Goal: Check status: Check status

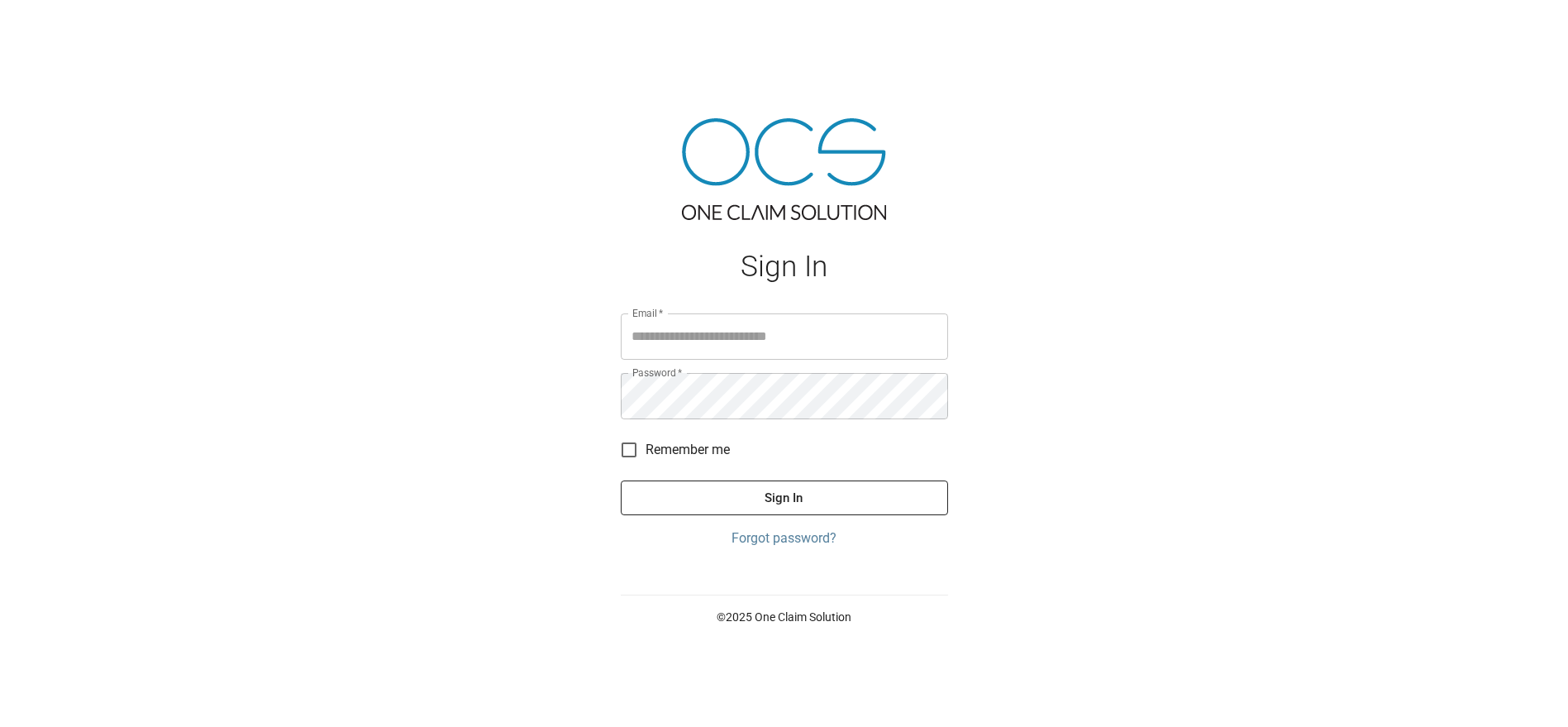
type input "**********"
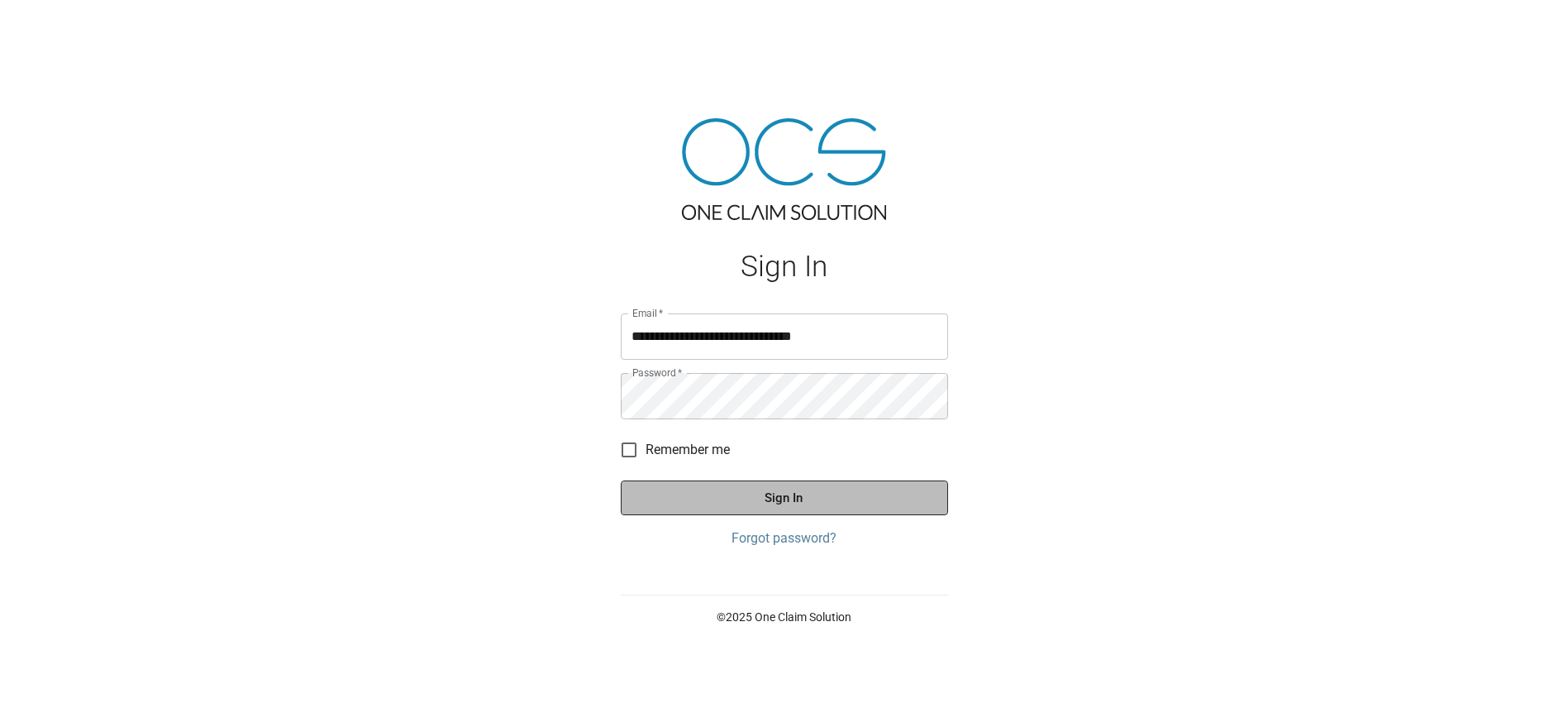
click at [745, 488] on button "Sign In" at bounding box center [784, 497] width 328 height 35
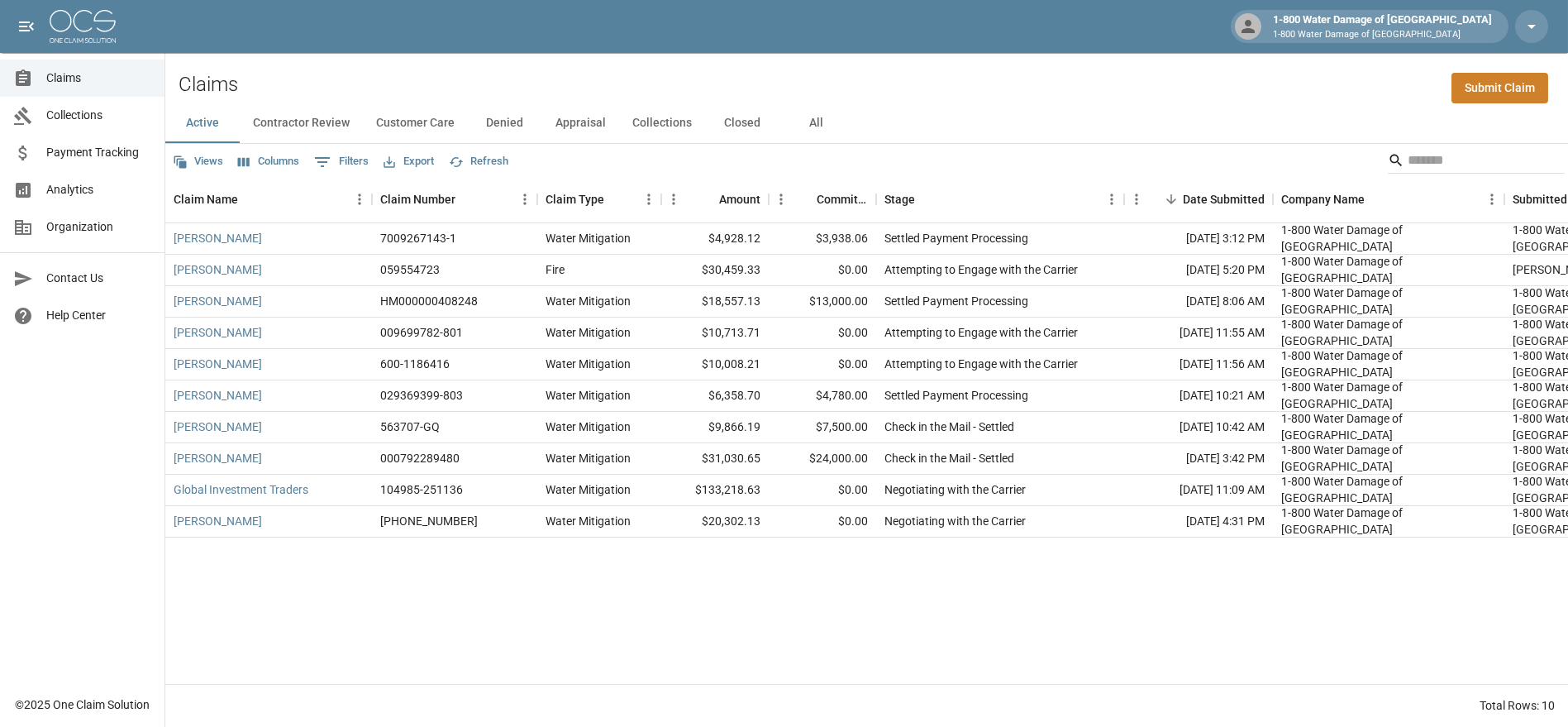
click at [316, 126] on button "Contractor Review" at bounding box center [300, 123] width 123 height 40
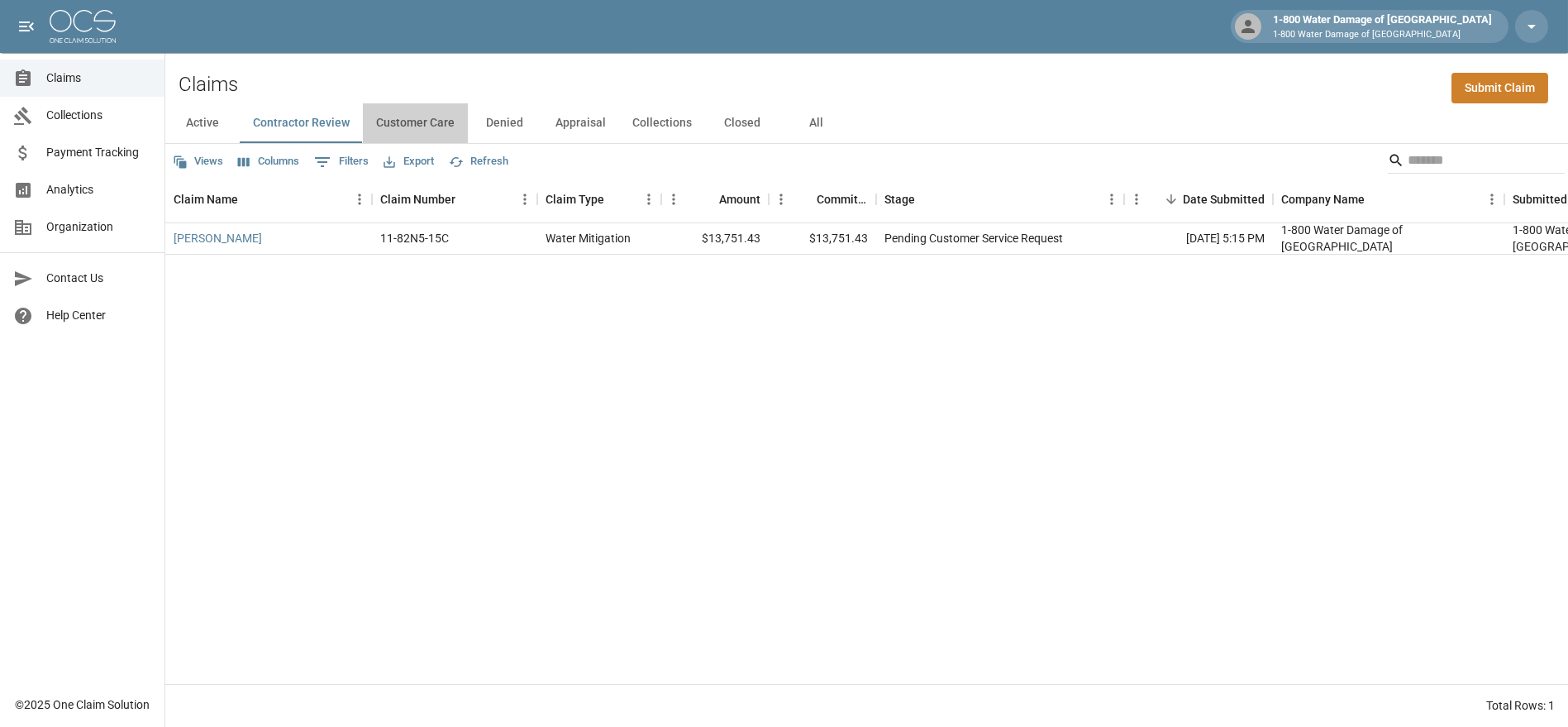
click at [423, 119] on button "Customer Care" at bounding box center [415, 123] width 105 height 40
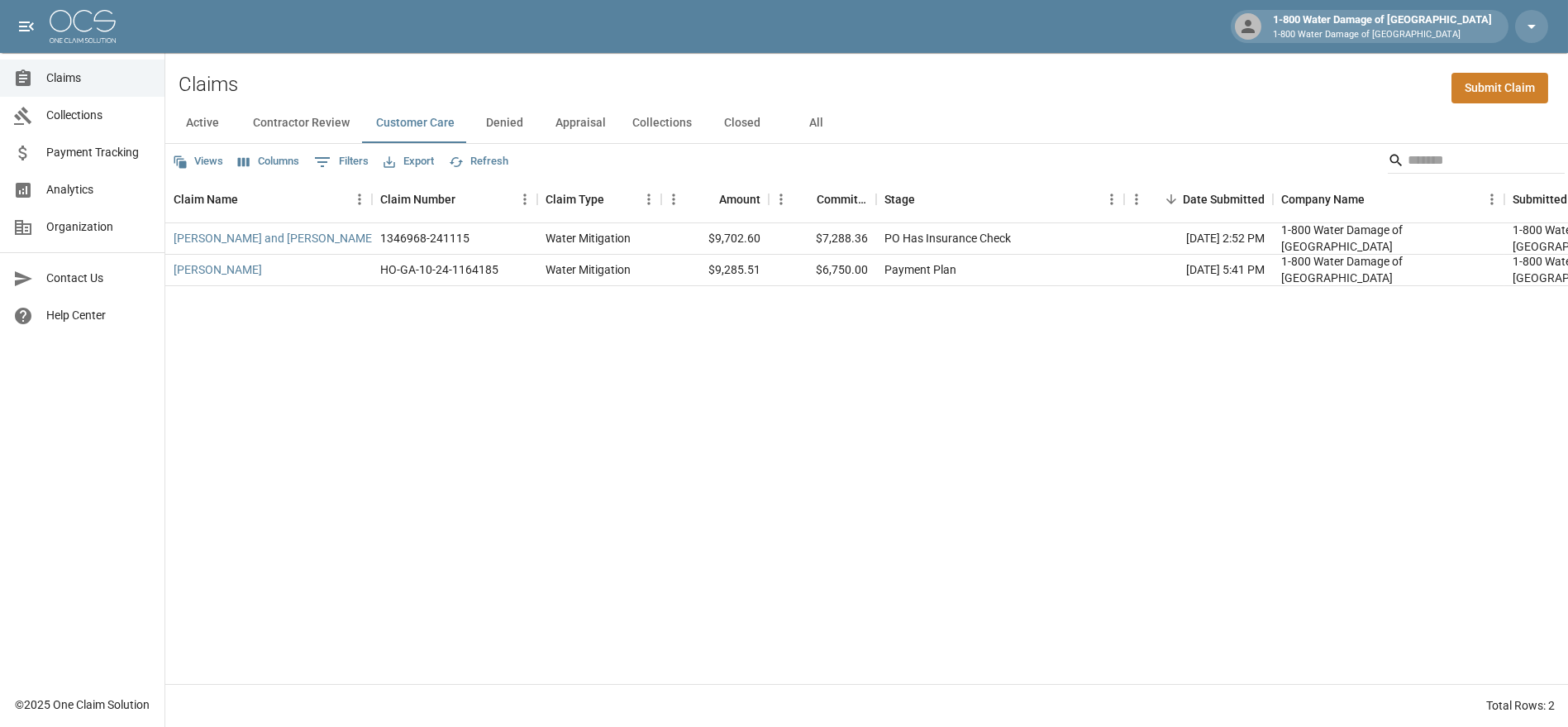
click at [501, 120] on button "Denied" at bounding box center [505, 123] width 75 height 40
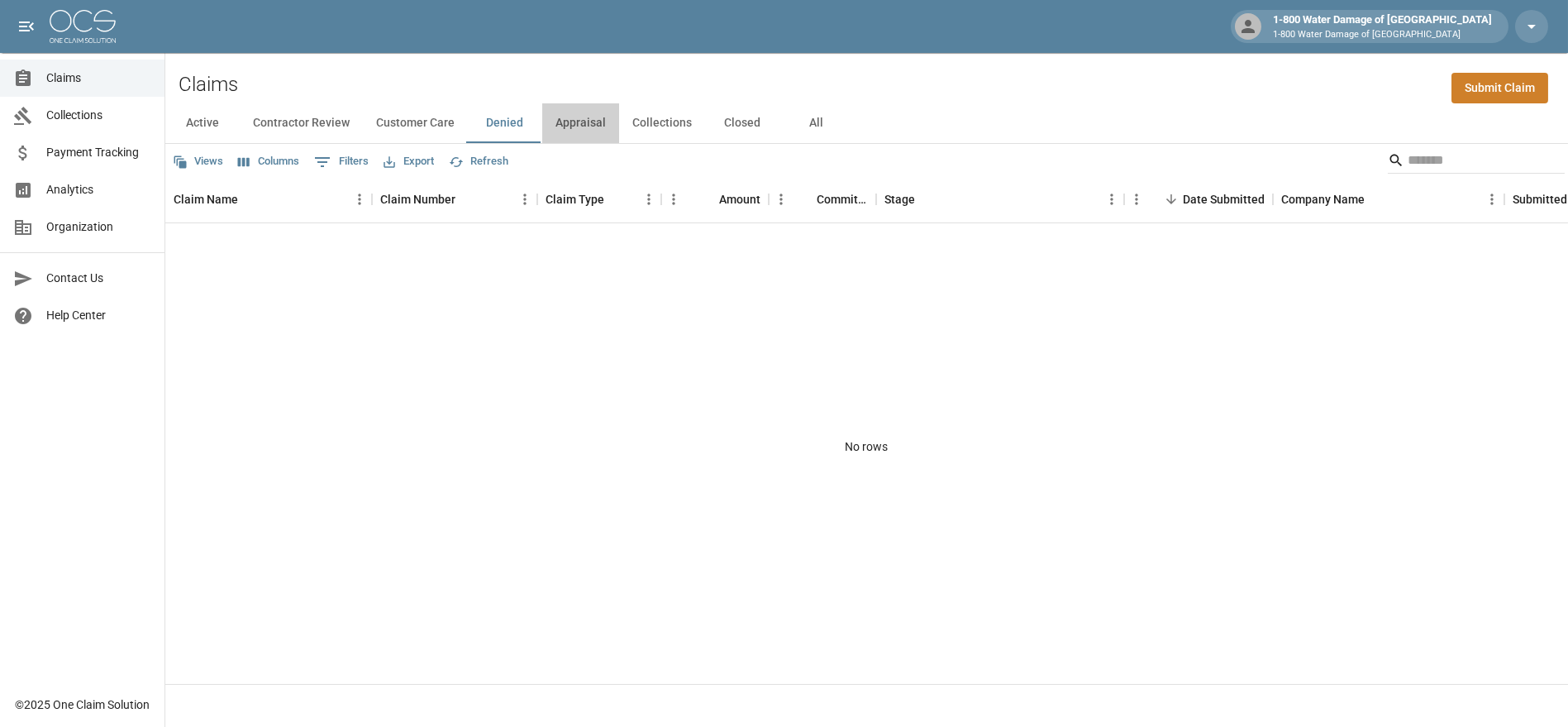
click at [586, 119] on button "Appraisal" at bounding box center [580, 123] width 77 height 40
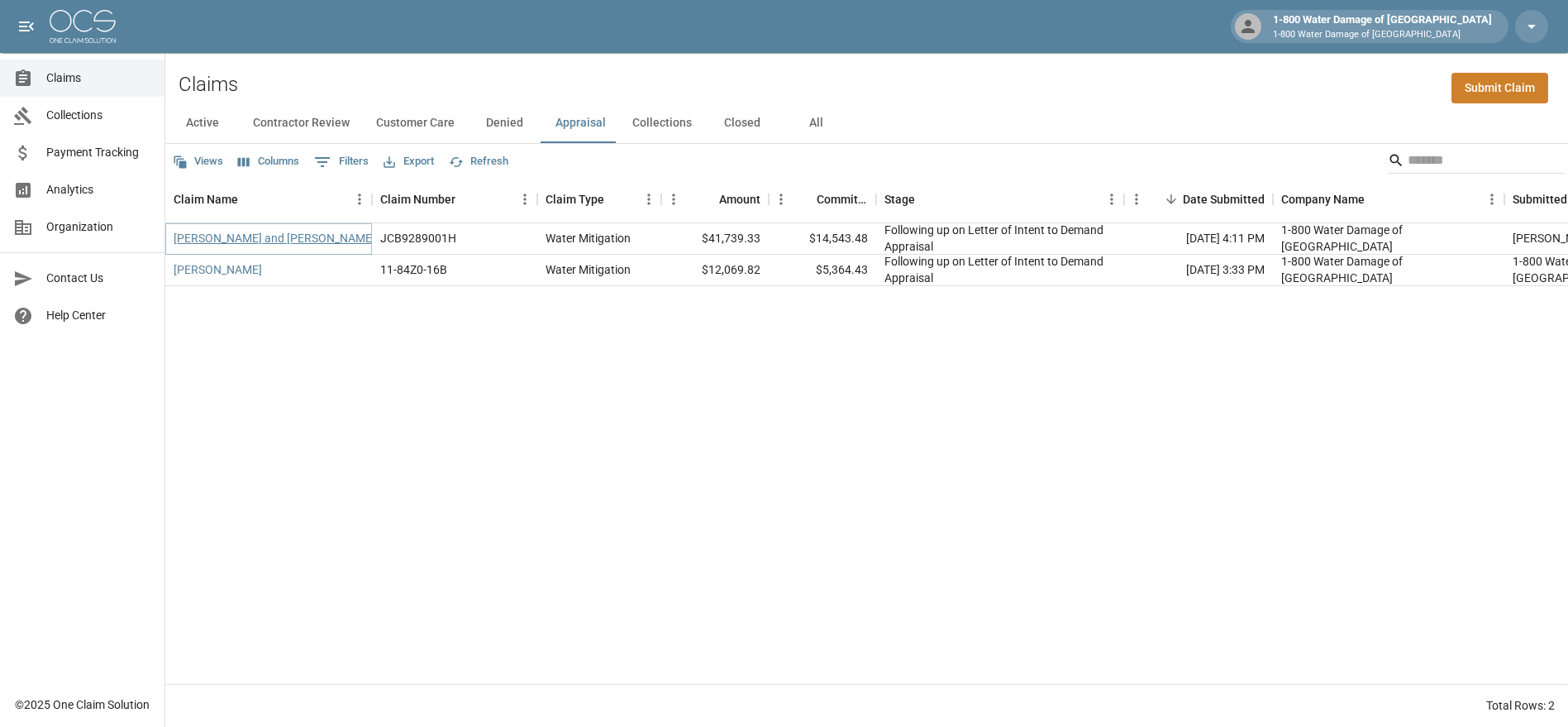
click at [233, 241] on link "[PERSON_NAME] and [PERSON_NAME]" at bounding box center [274, 237] width 202 height 16
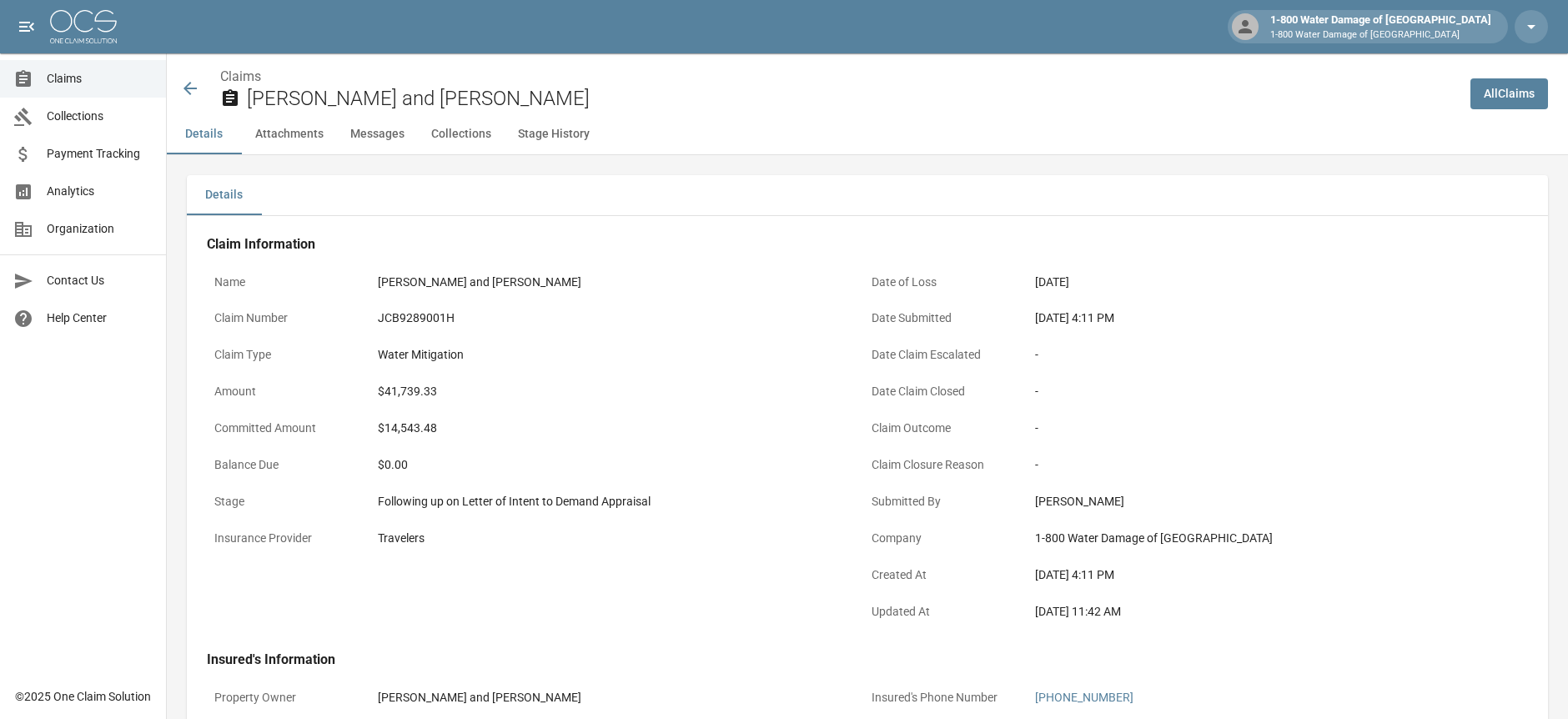
click at [196, 88] on icon at bounding box center [191, 89] width 14 height 14
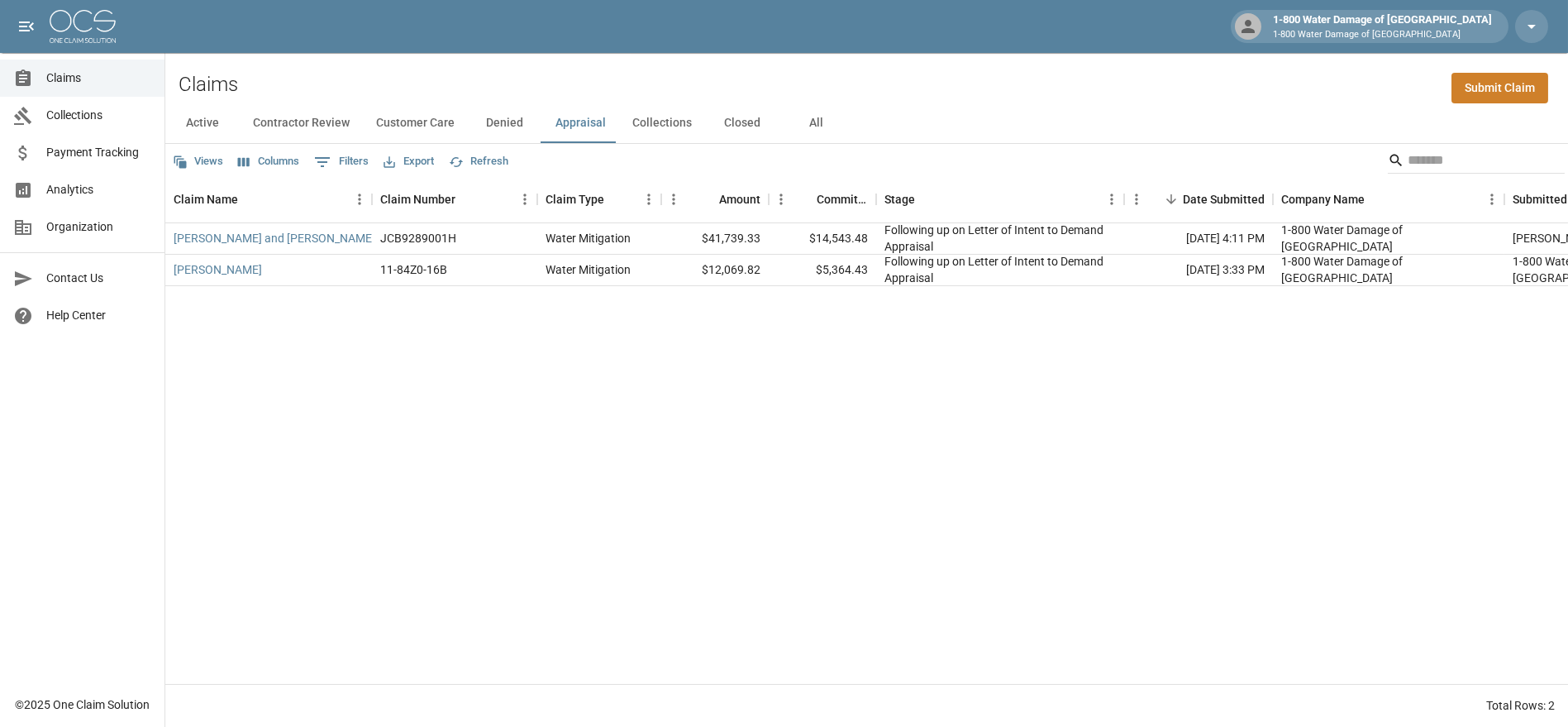
click at [289, 117] on button "Contractor Review" at bounding box center [300, 123] width 123 height 40
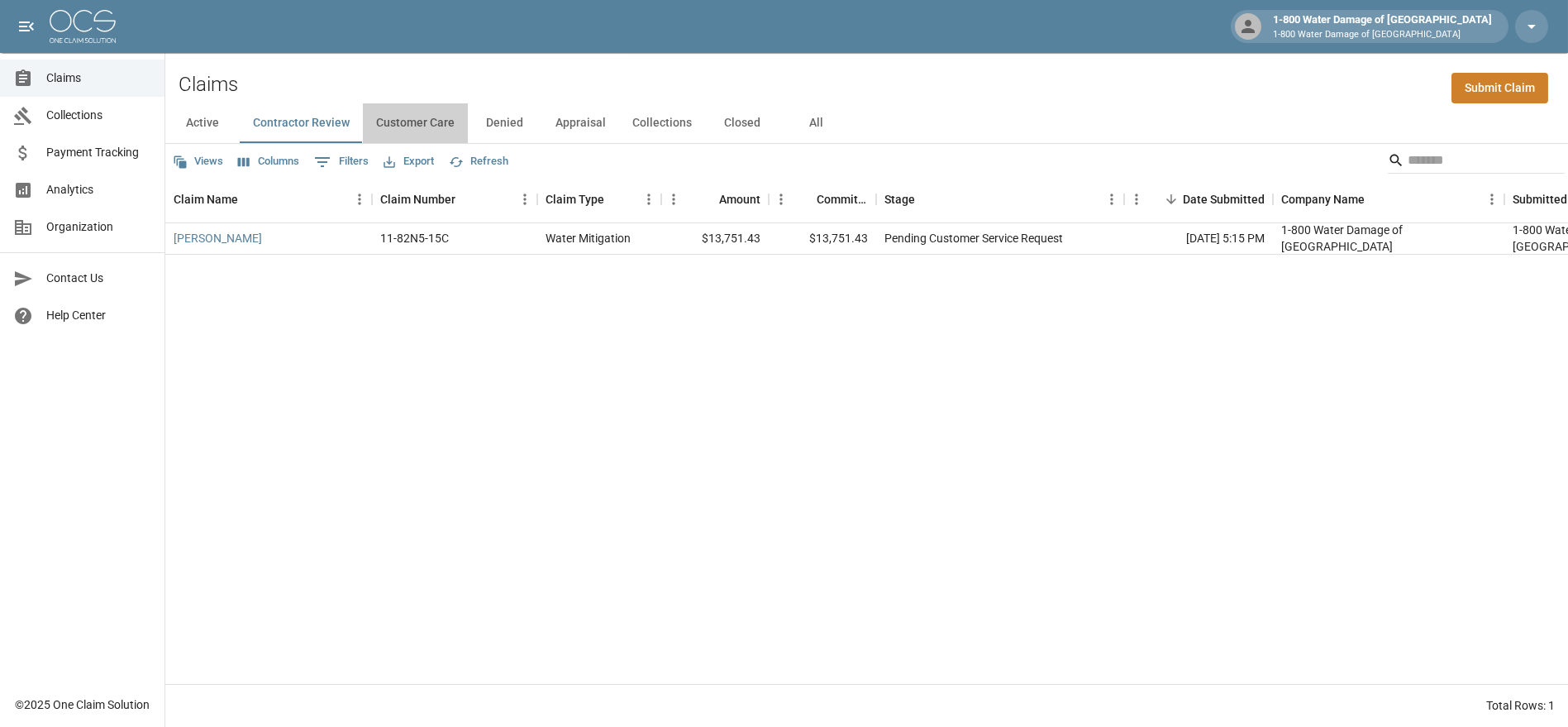
click at [416, 119] on button "Customer Care" at bounding box center [415, 123] width 105 height 40
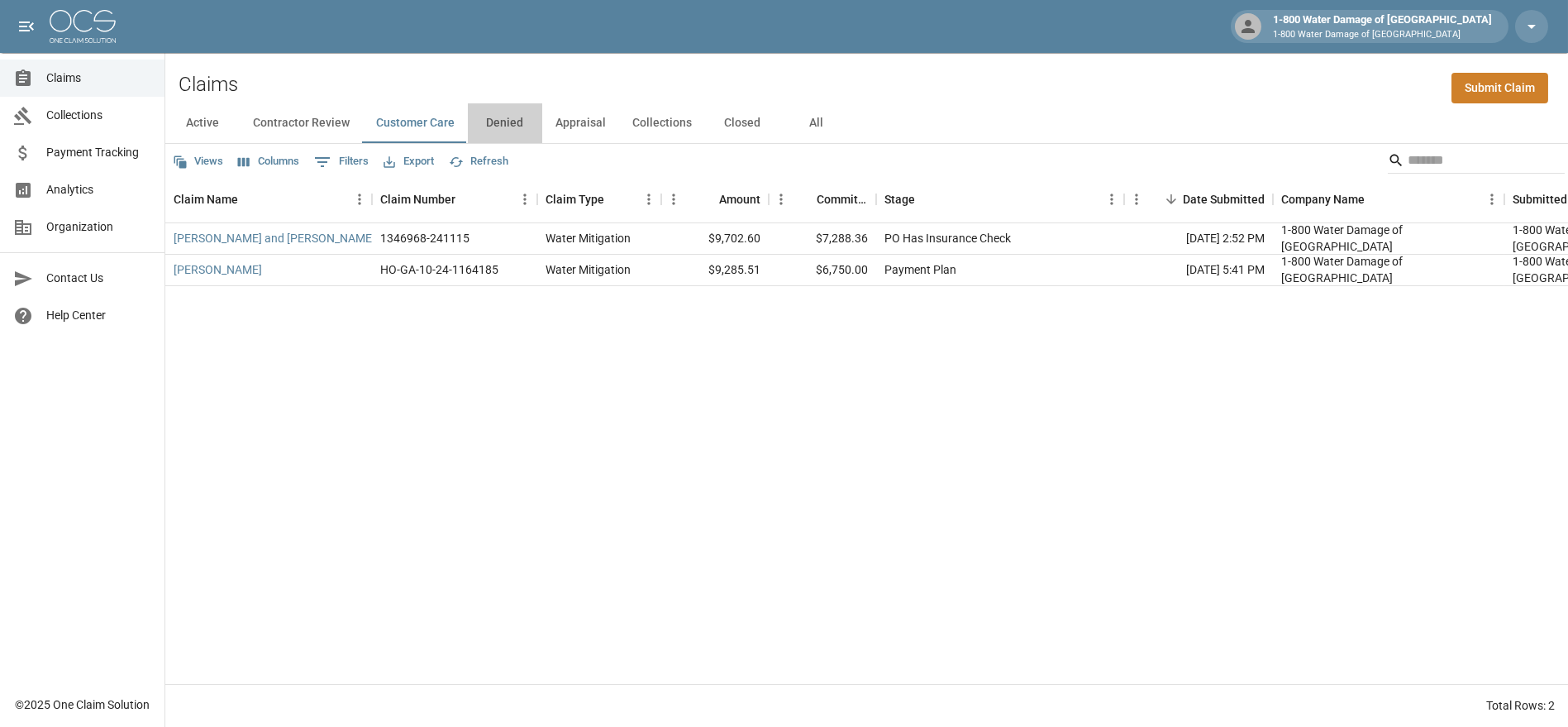
click at [502, 116] on button "Denied" at bounding box center [505, 123] width 75 height 40
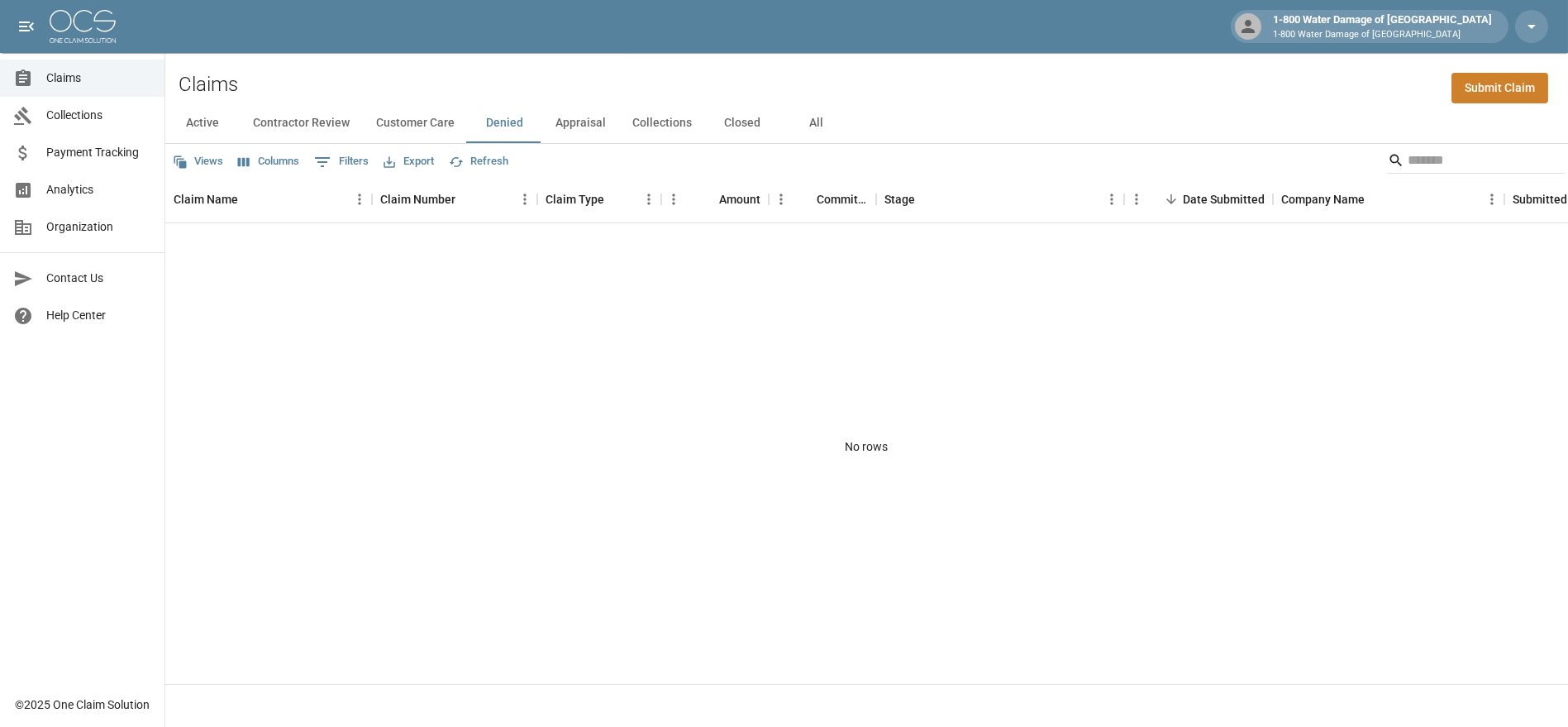
click at [614, 115] on button "Appraisal" at bounding box center [580, 123] width 77 height 40
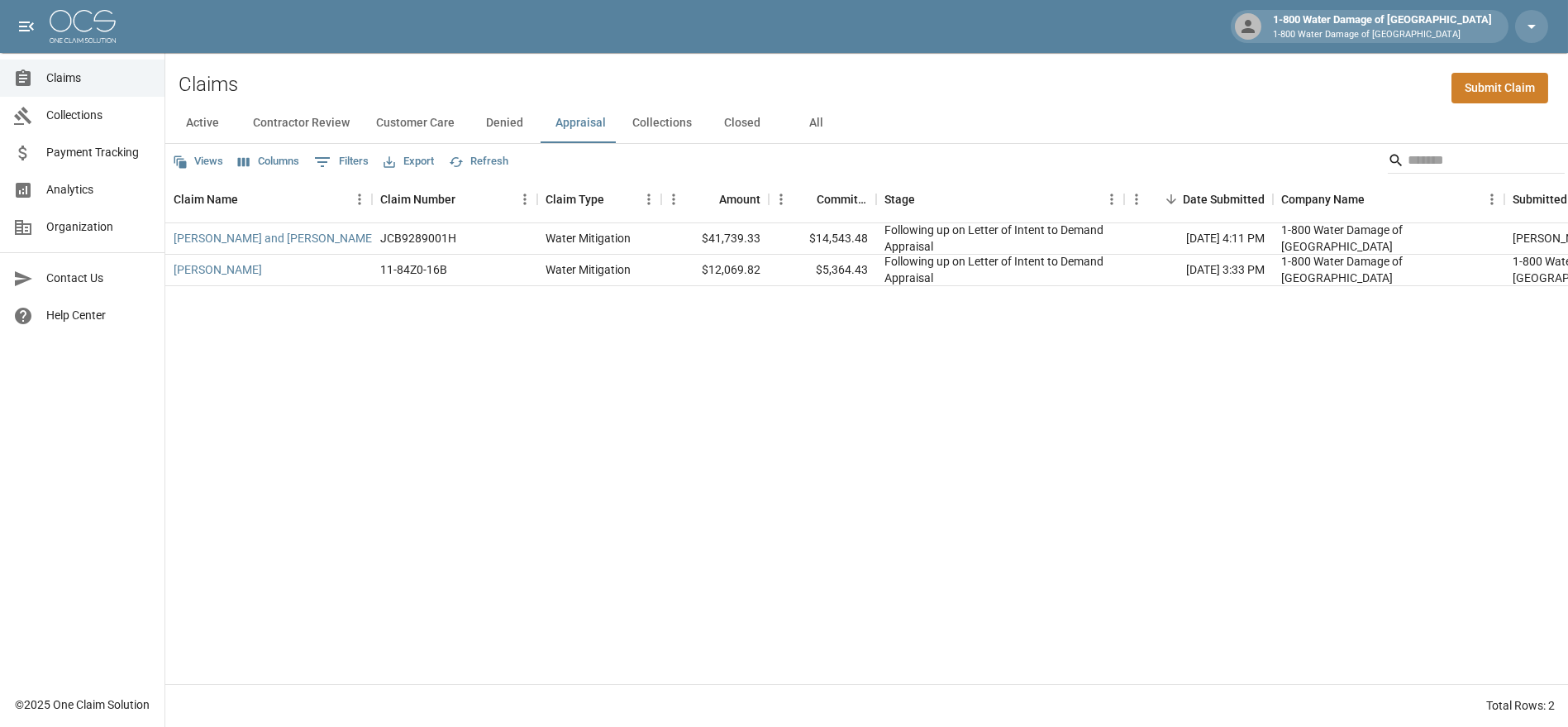
click at [663, 122] on button "Collections" at bounding box center [662, 123] width 86 height 40
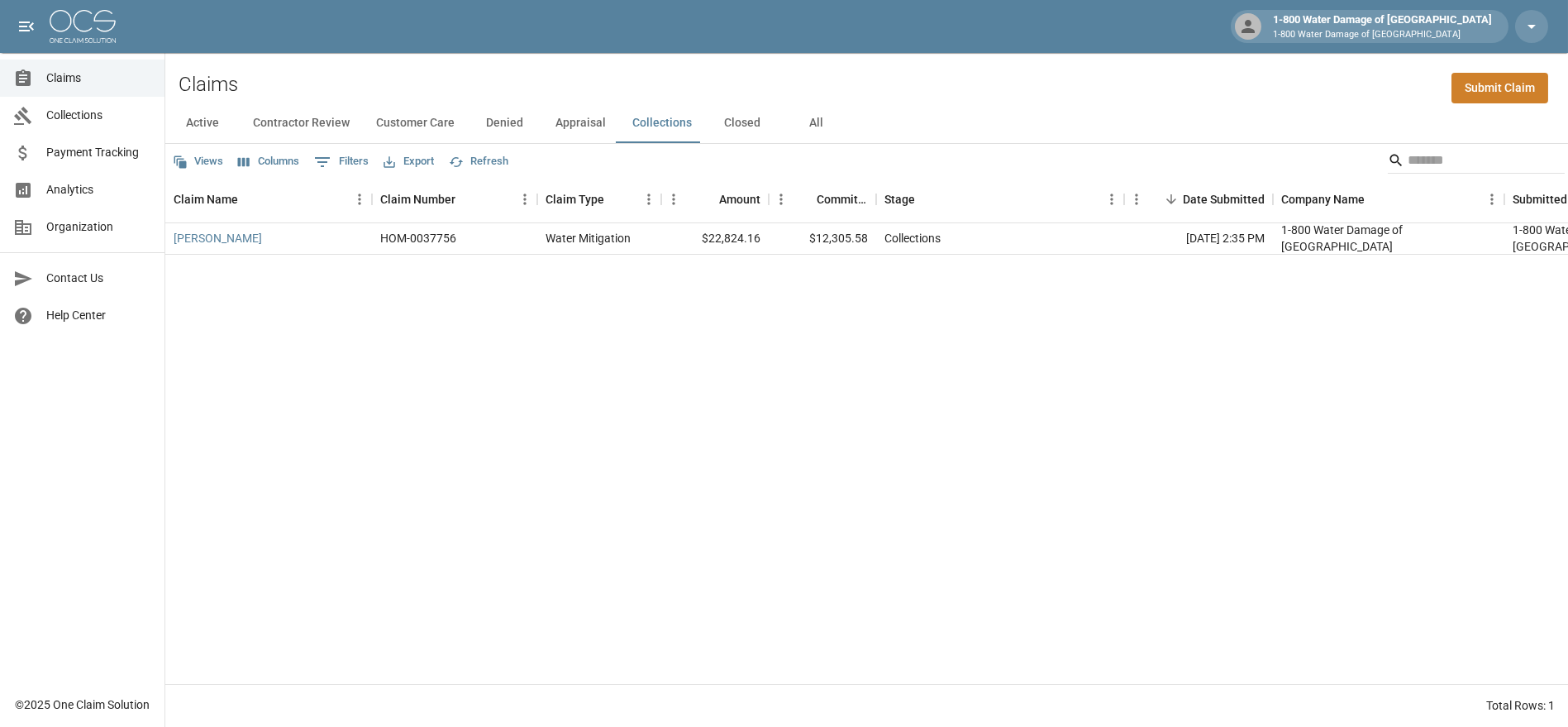
click at [743, 119] on button "Closed" at bounding box center [741, 123] width 75 height 40
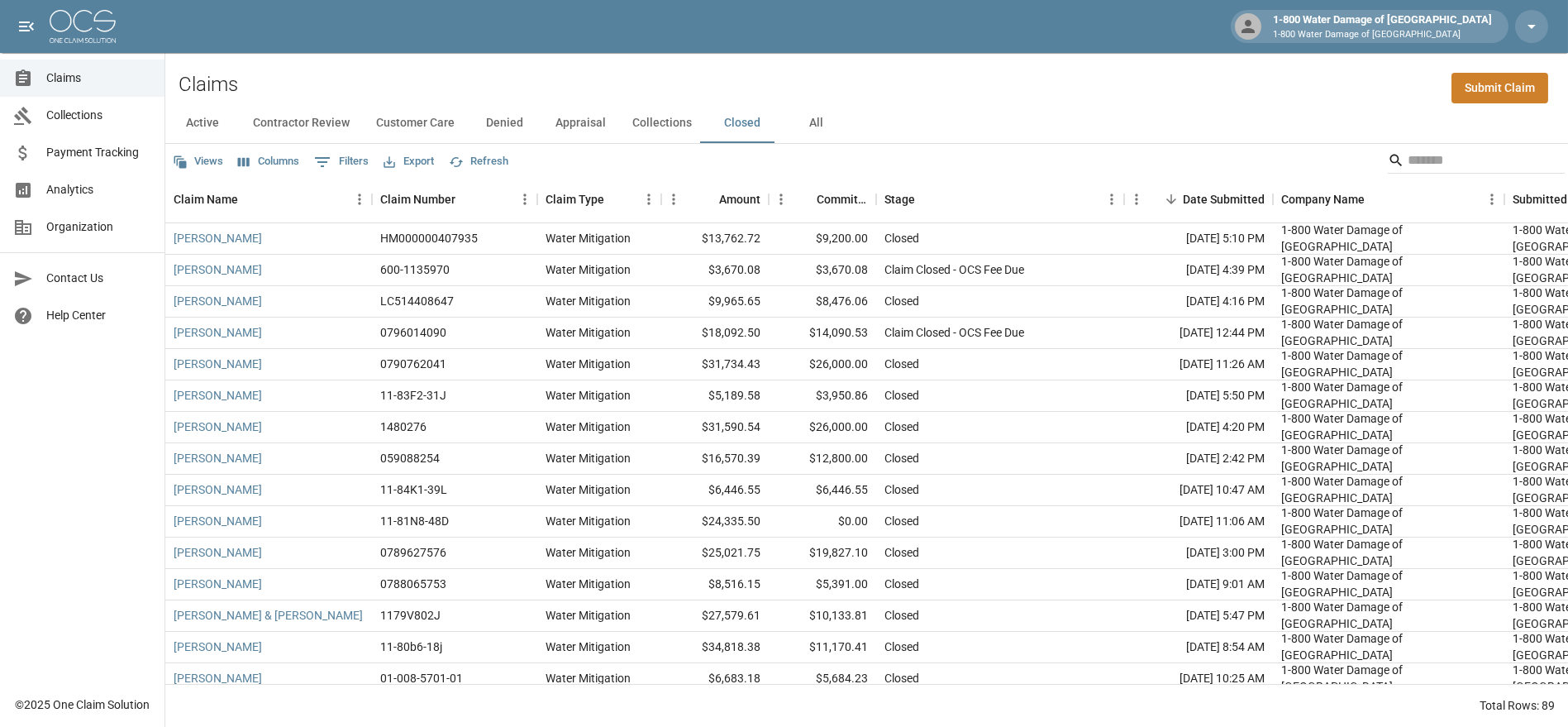
click at [809, 128] on button "All" at bounding box center [816, 123] width 75 height 40
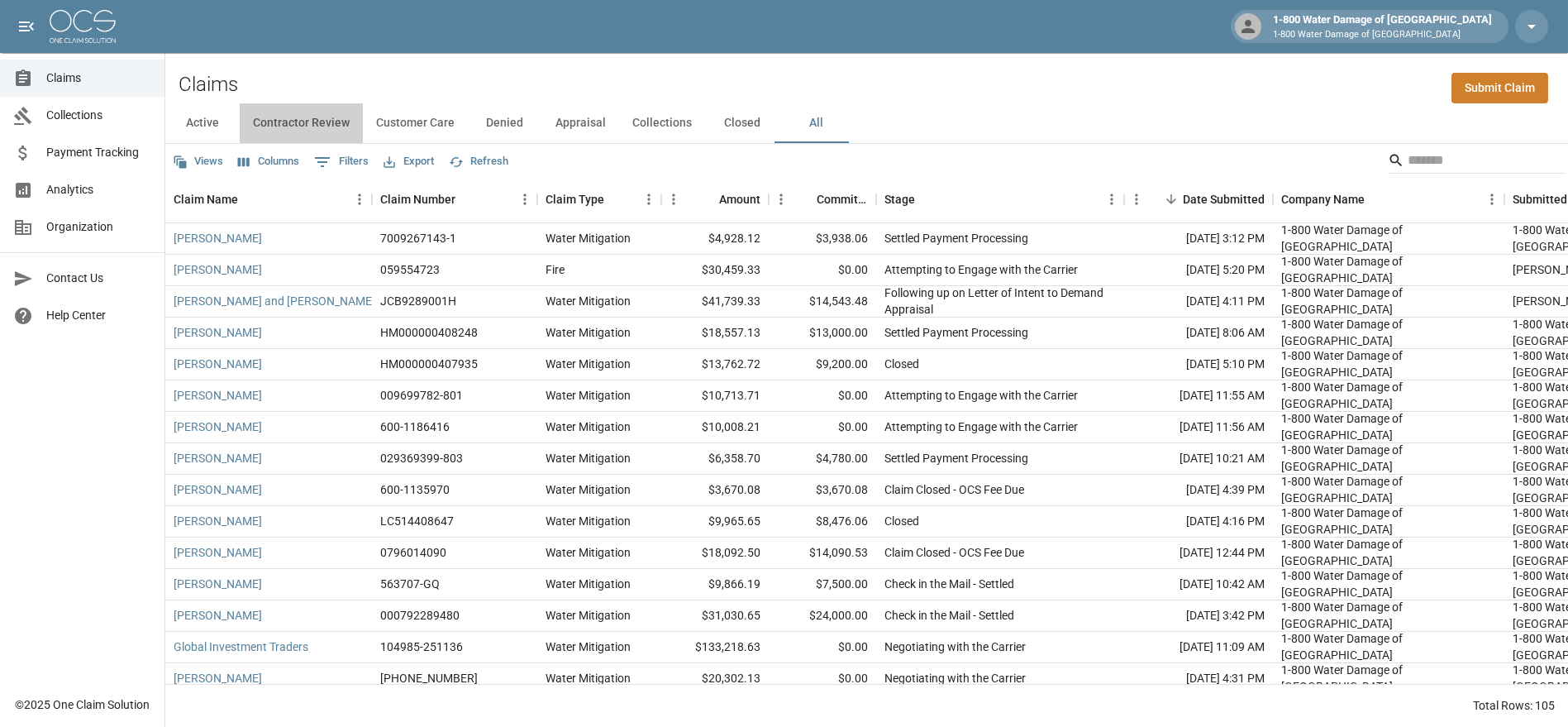
click at [332, 126] on button "Contractor Review" at bounding box center [300, 123] width 123 height 40
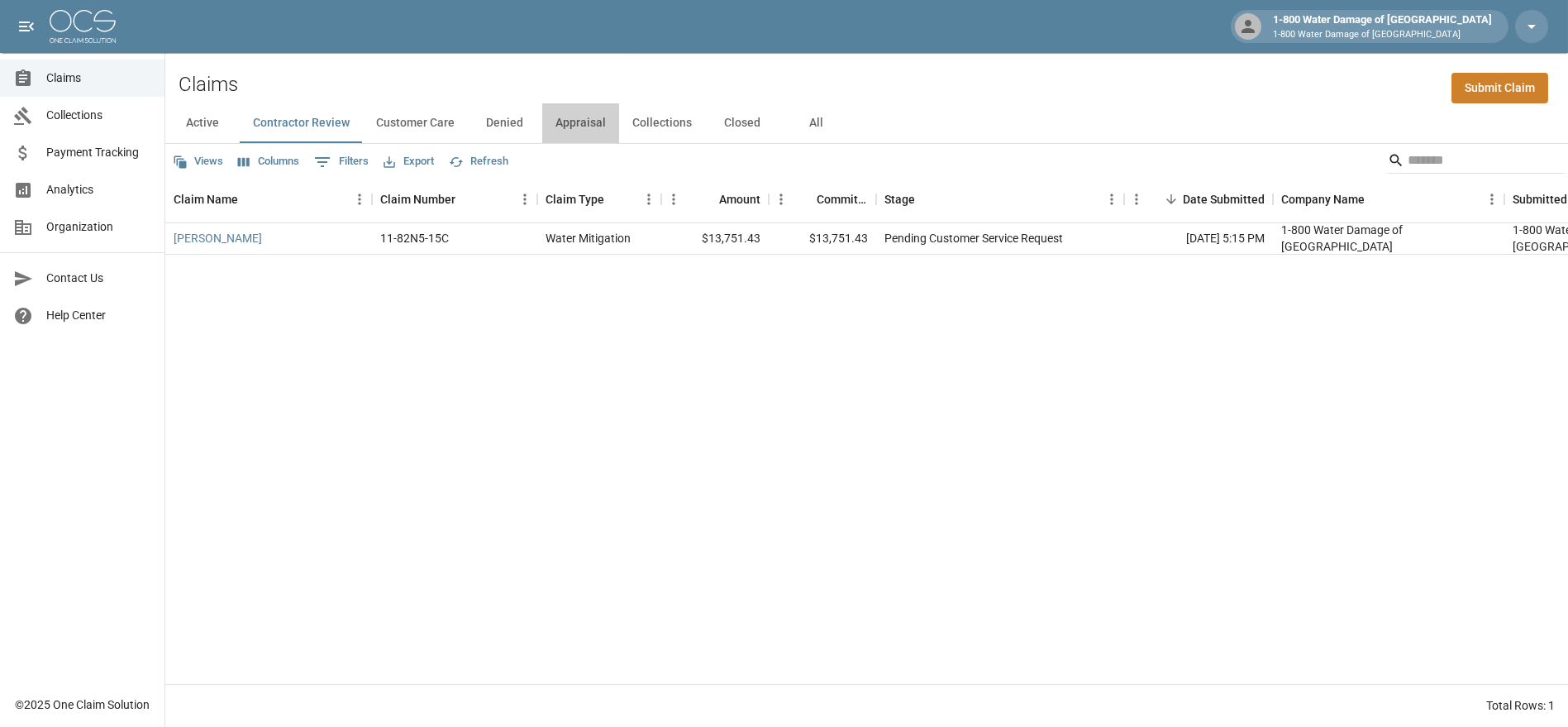
click at [576, 127] on button "Appraisal" at bounding box center [580, 123] width 77 height 40
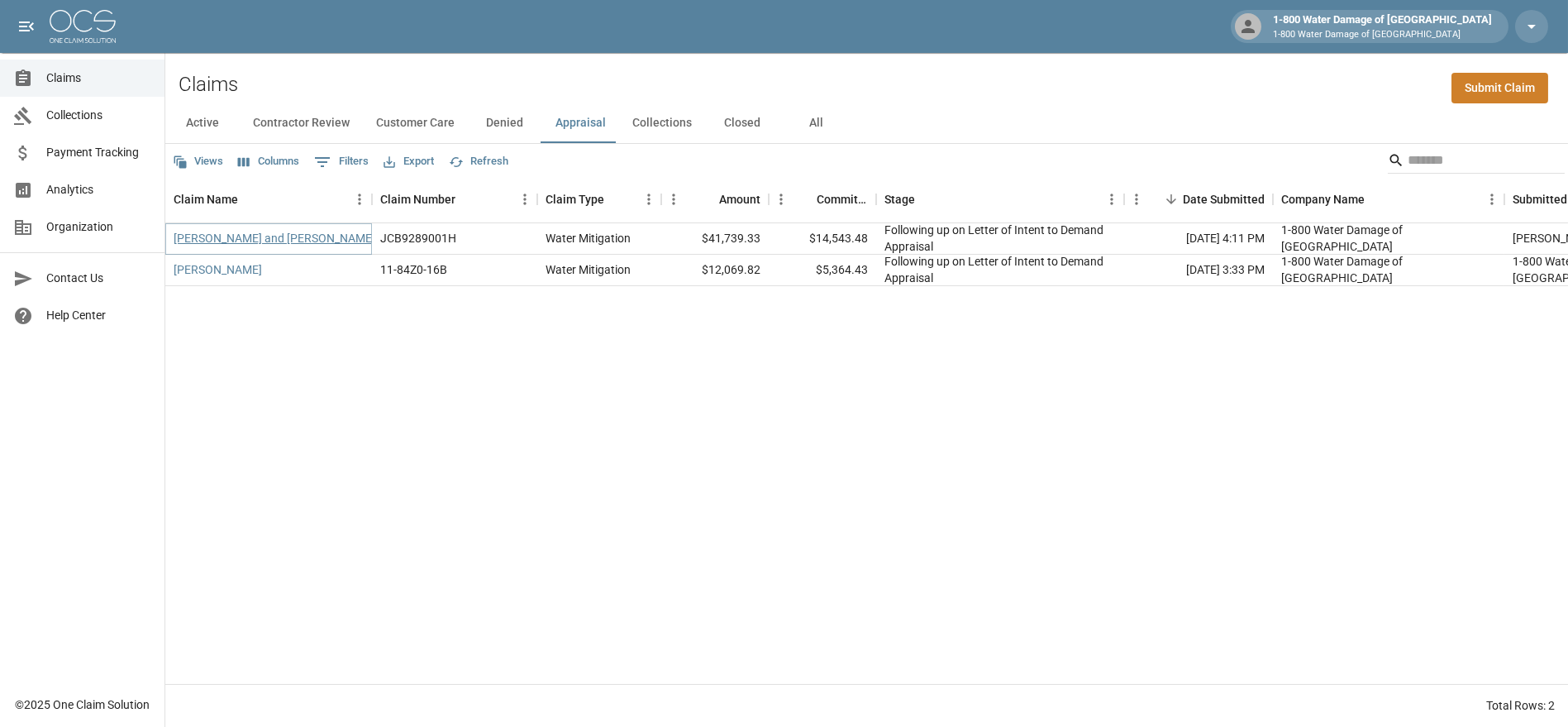
click at [266, 239] on link "[PERSON_NAME] and [PERSON_NAME]" at bounding box center [274, 237] width 202 height 16
